Goal: Find specific page/section: Find specific page/section

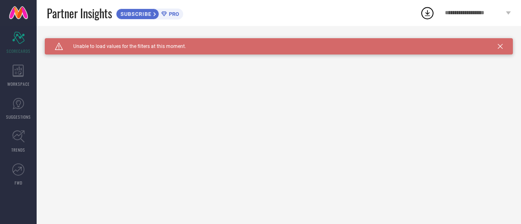
click at [500, 45] on icon at bounding box center [500, 46] width 5 height 5
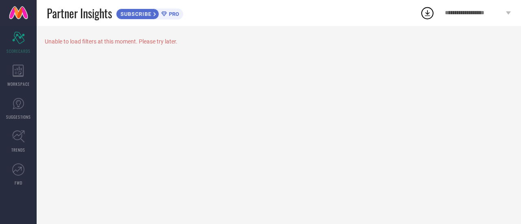
click at [137, 13] on span "SUBSCRIBE" at bounding box center [134, 14] width 37 height 6
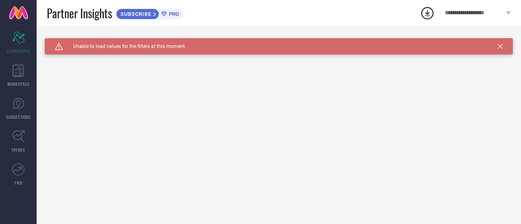
click at [176, 15] on span "PRO" at bounding box center [173, 14] width 12 height 6
